Goal: Task Accomplishment & Management: Complete application form

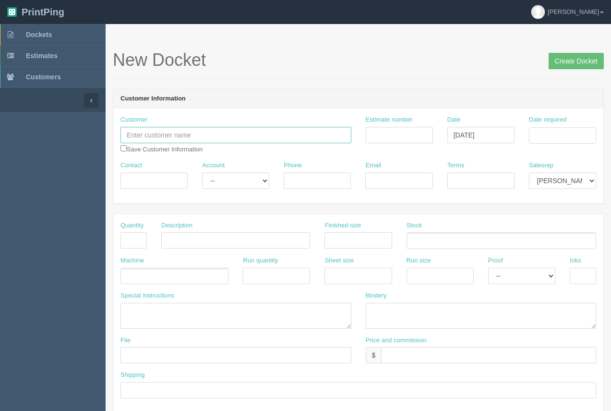
paste input "Adora Technologies Inc"
type input "Adora Technologies Inc"
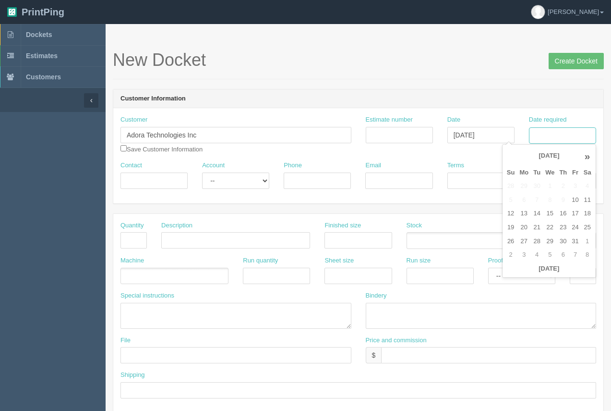
drag, startPoint x: 550, startPoint y: 135, endPoint x: 548, endPoint y: 143, distance: 7.5
click at [550, 135] on input "Date required" at bounding box center [562, 135] width 67 height 16
click at [519, 208] on td "13" at bounding box center [524, 214] width 14 height 14
click at [550, 257] on td "5" at bounding box center [550, 255] width 14 height 14
click at [537, 198] on td "4" at bounding box center [537, 200] width 12 height 14
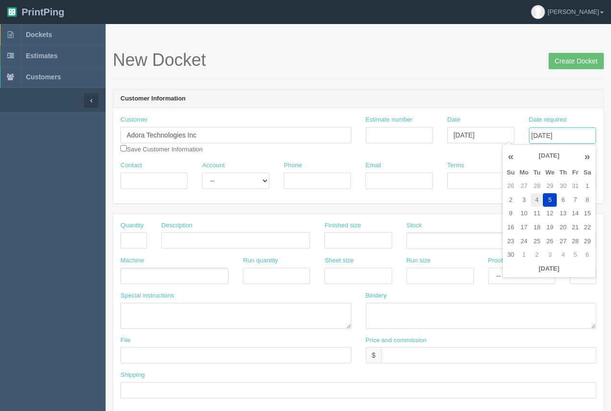
type input "November 4, 2025"
click at [516, 68] on h1 "New Docket Create Docket" at bounding box center [358, 59] width 491 height 19
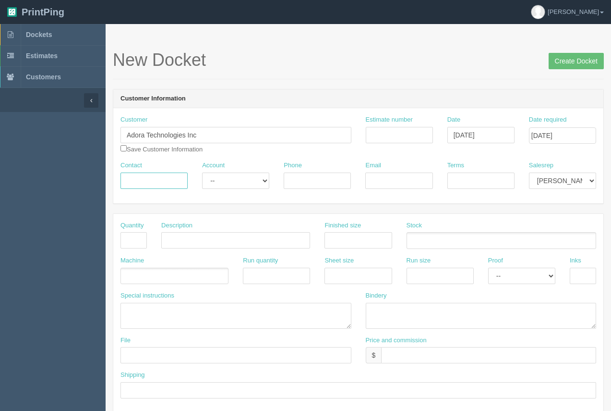
paste input "Michael Hennebury"
type input "Michael Hennebury"
paste input "403.463.7764"
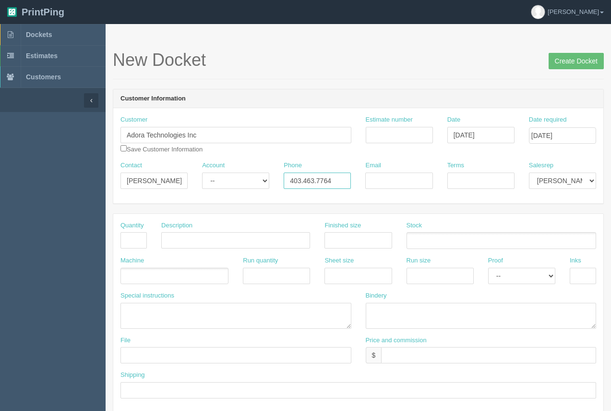
type input "403.463.7764"
click at [375, 178] on input "Email" at bounding box center [398, 180] width 67 height 16
paste input "hennebu@gmail.com"
type input "hennebu@gmail.com"
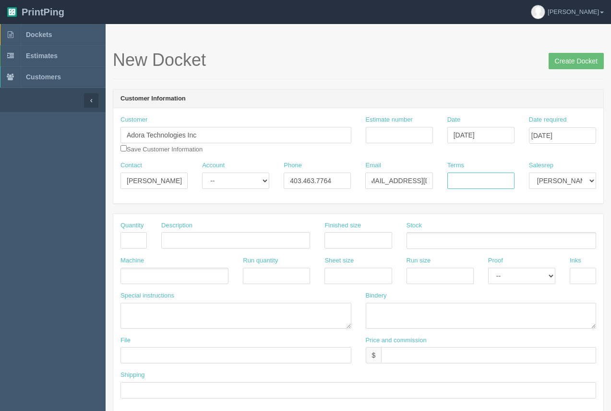
scroll to position [0, 0]
click at [472, 182] on input "Terms" at bounding box center [481, 180] width 67 height 16
type input "50/50"
click at [373, 130] on input "Estimate number" at bounding box center [399, 135] width 67 height 16
click at [124, 241] on input "text" at bounding box center [134, 240] width 26 height 16
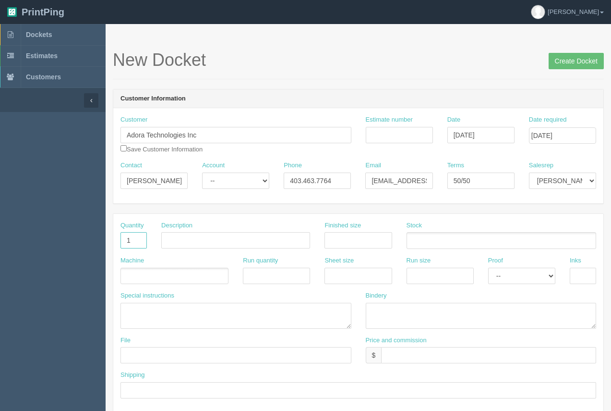
type input "1"
click at [181, 244] on input "text" at bounding box center [235, 240] width 149 height 16
type input "Design"
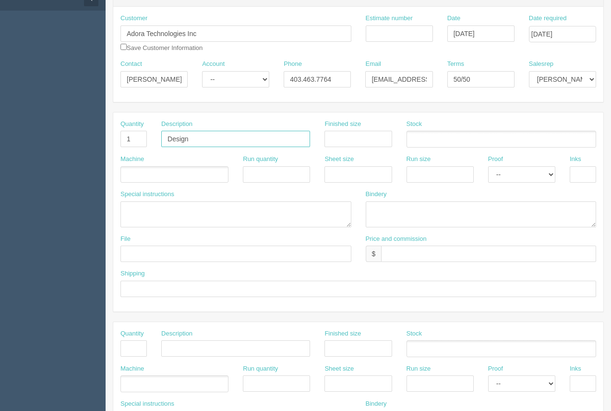
scroll to position [100, 0]
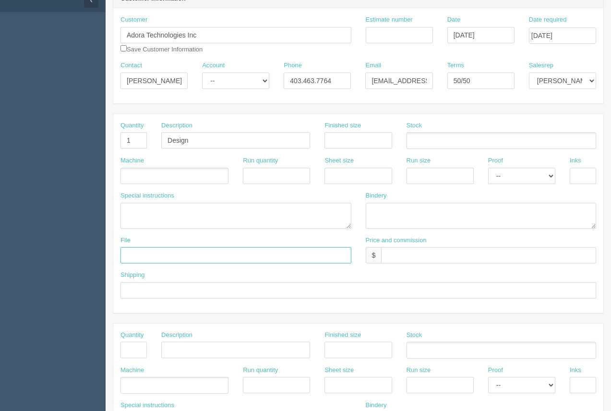
click at [200, 253] on input "text" at bounding box center [236, 255] width 231 height 16
type input "files@allrush.ca. See Arif"
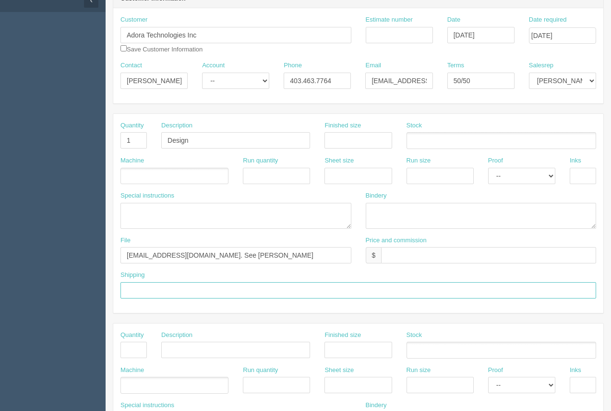
click at [192, 292] on input "text" at bounding box center [359, 290] width 476 height 16
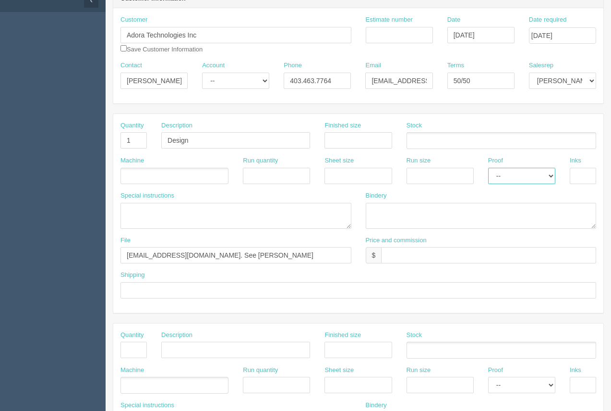
click at [520, 174] on select "-- Email Hard Copy" at bounding box center [521, 176] width 67 height 16
select select "Email"
click at [488, 168] on select "-- Email Hard Copy" at bounding box center [521, 176] width 67 height 16
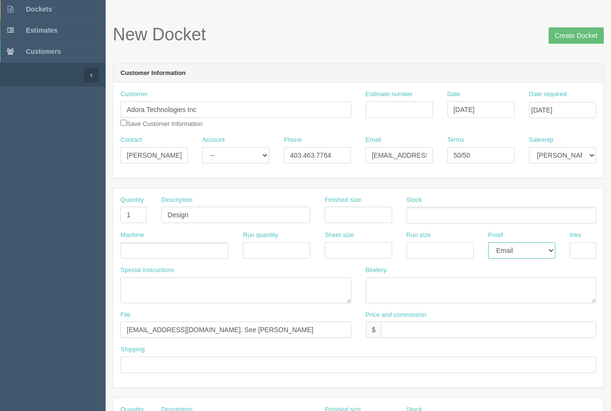
scroll to position [23, 0]
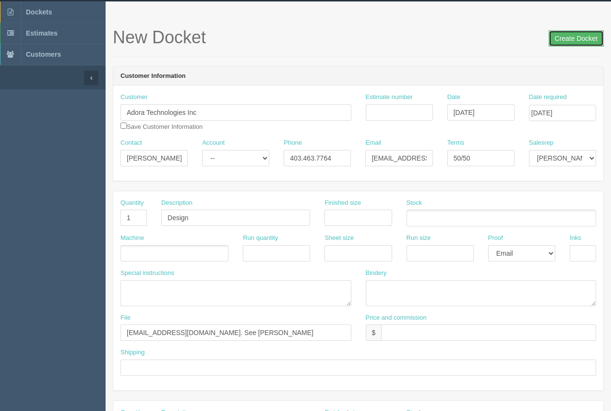
click at [567, 42] on input "Create Docket" at bounding box center [576, 38] width 55 height 16
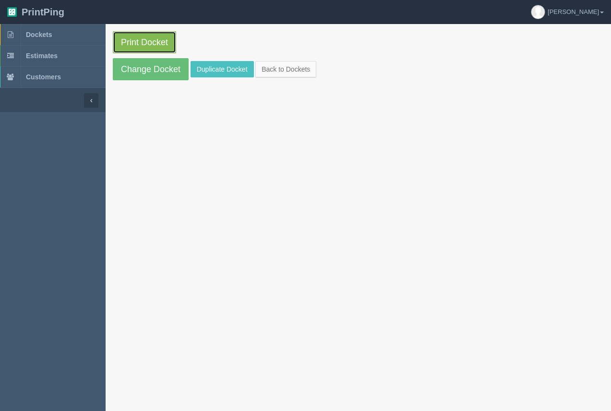
click at [159, 37] on link "Print Docket" at bounding box center [144, 42] width 63 height 22
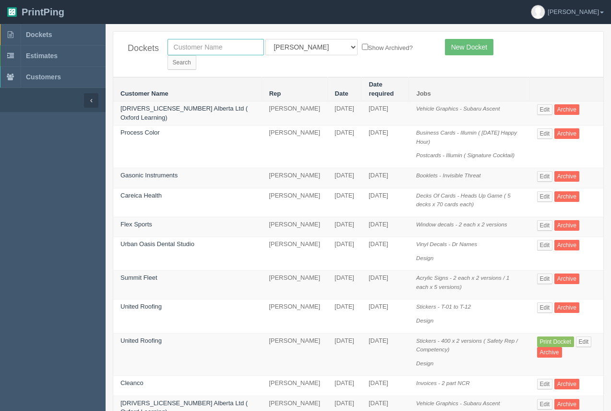
click at [195, 52] on input "text" at bounding box center [216, 47] width 97 height 16
type input "gas energy"
click at [196, 55] on input "Search" at bounding box center [182, 62] width 29 height 14
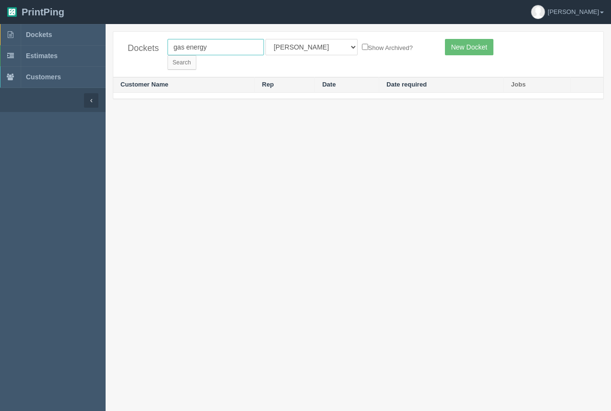
click at [232, 50] on input "gas energy" at bounding box center [216, 47] width 97 height 16
type input "gas"
click at [196, 55] on input "Search" at bounding box center [182, 62] width 29 height 14
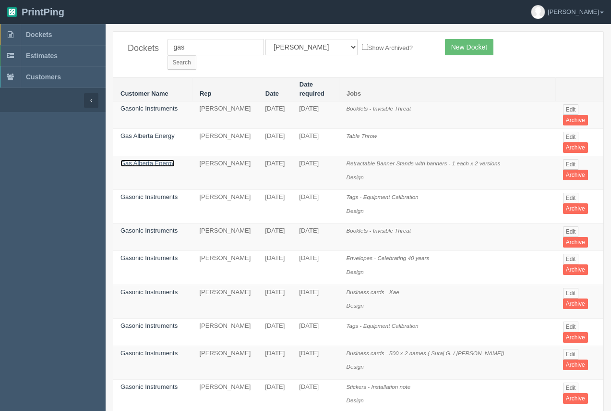
click at [142, 159] on link "Gas Alberta Energy" at bounding box center [148, 162] width 54 height 7
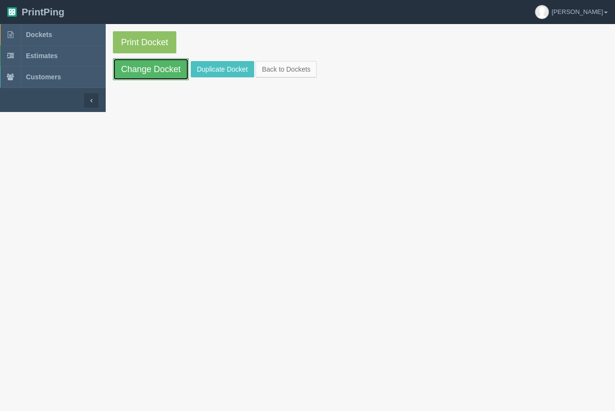
click at [158, 77] on link "Change Docket" at bounding box center [151, 69] width 76 height 22
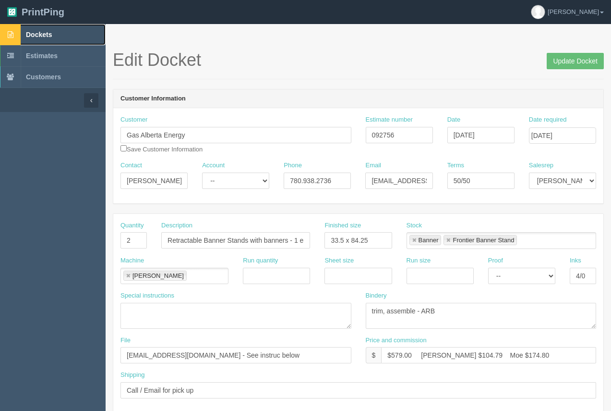
click at [46, 35] on span "Dockets" at bounding box center [39, 35] width 26 height 8
